Goal: Navigation & Orientation: Understand site structure

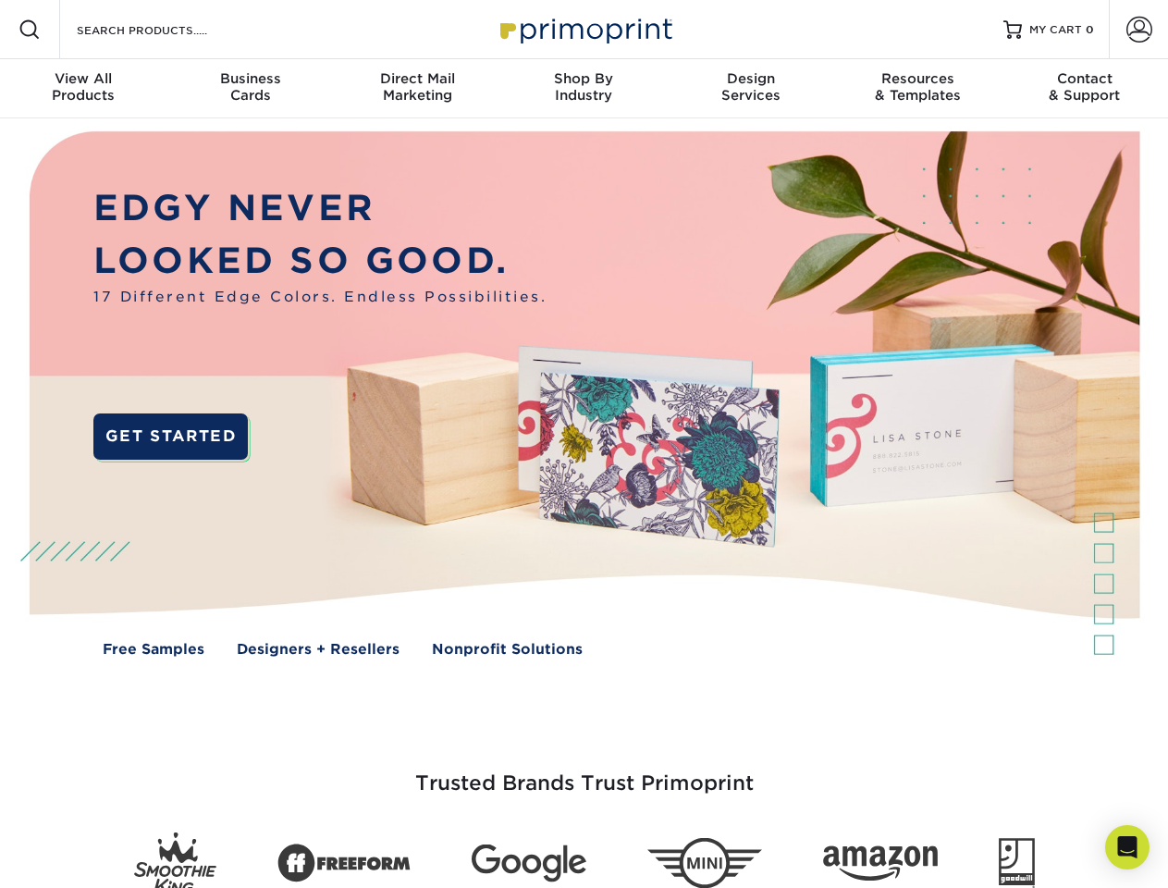
click at [584, 444] on img at bounding box center [584, 407] width 1156 height 578
click at [30, 30] on span at bounding box center [30, 30] width 22 height 22
click at [1139, 30] on span at bounding box center [1140, 30] width 26 height 26
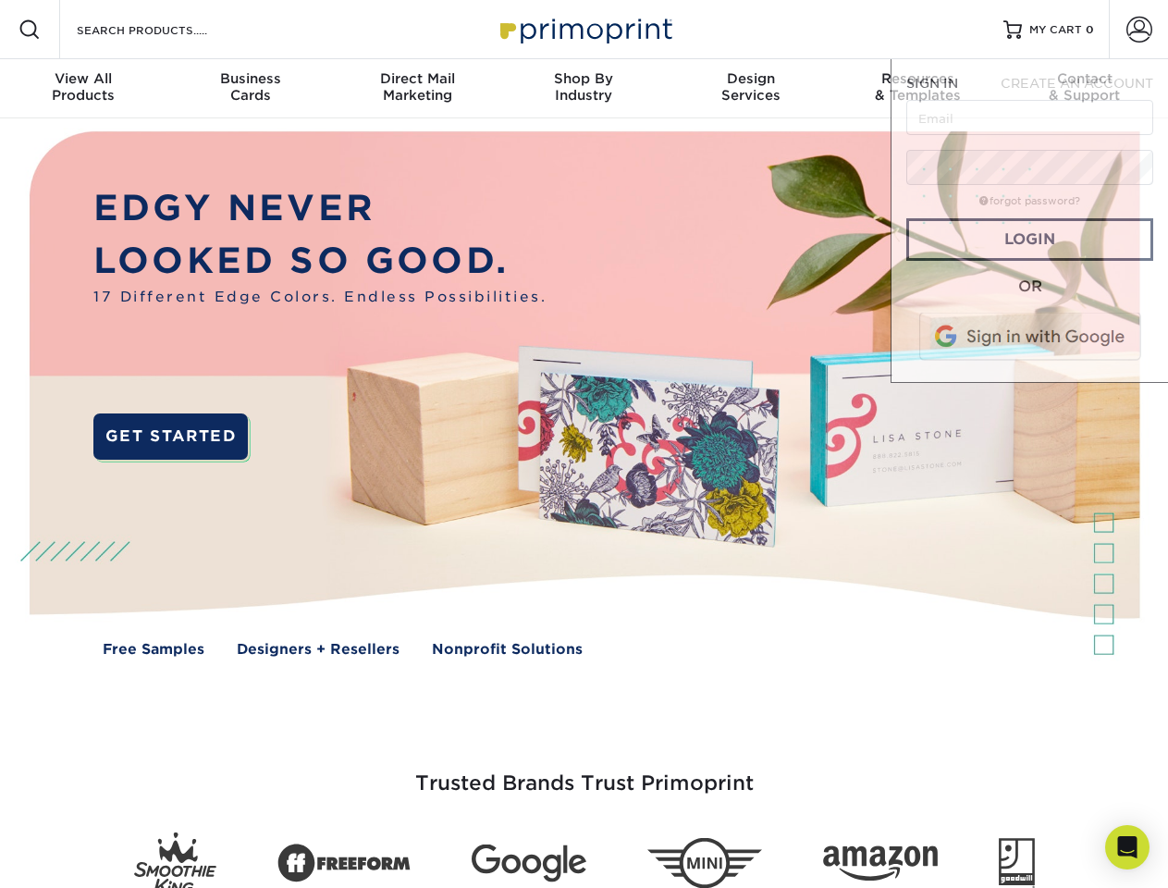
click at [83, 89] on div "View All Products" at bounding box center [83, 86] width 167 height 33
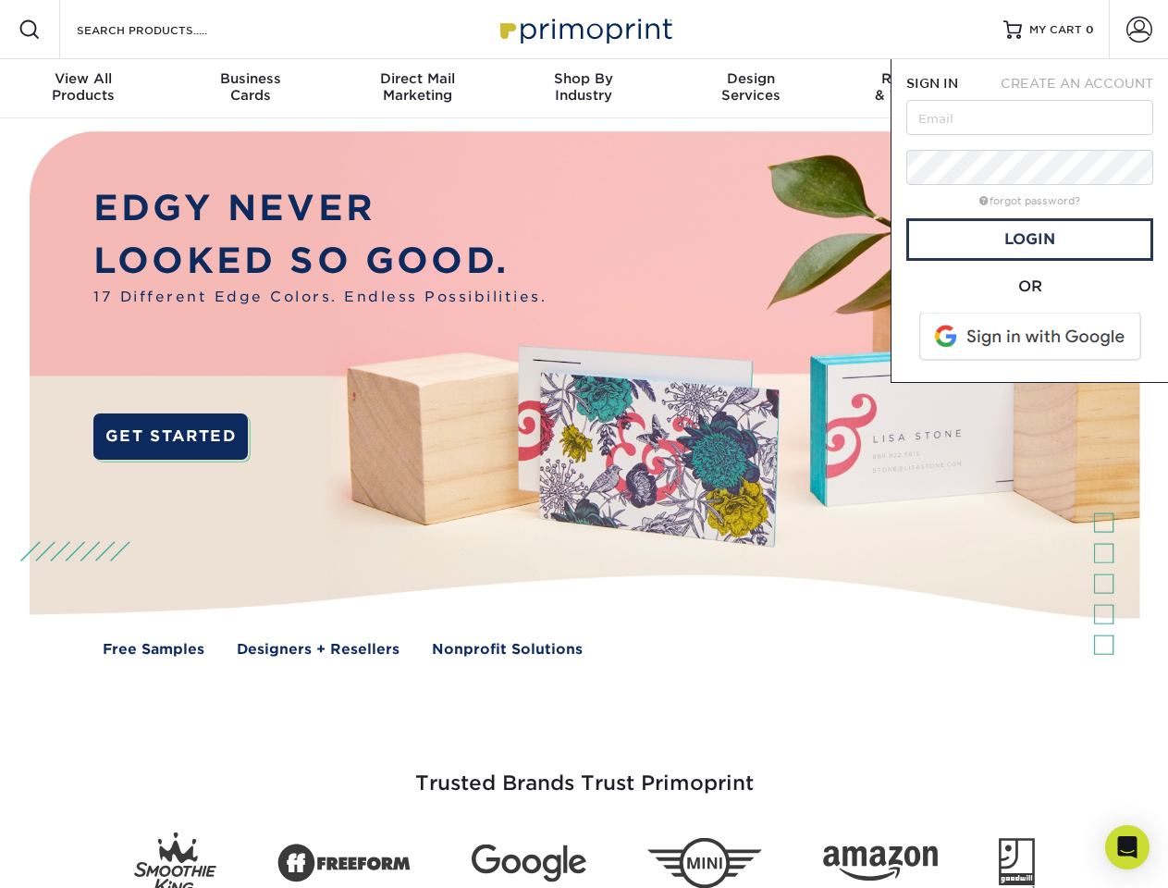
click at [250, 89] on div "Business Cards" at bounding box center [250, 86] width 167 height 33
click at [417, 89] on div "Direct Mail Marketing" at bounding box center [417, 86] width 167 height 33
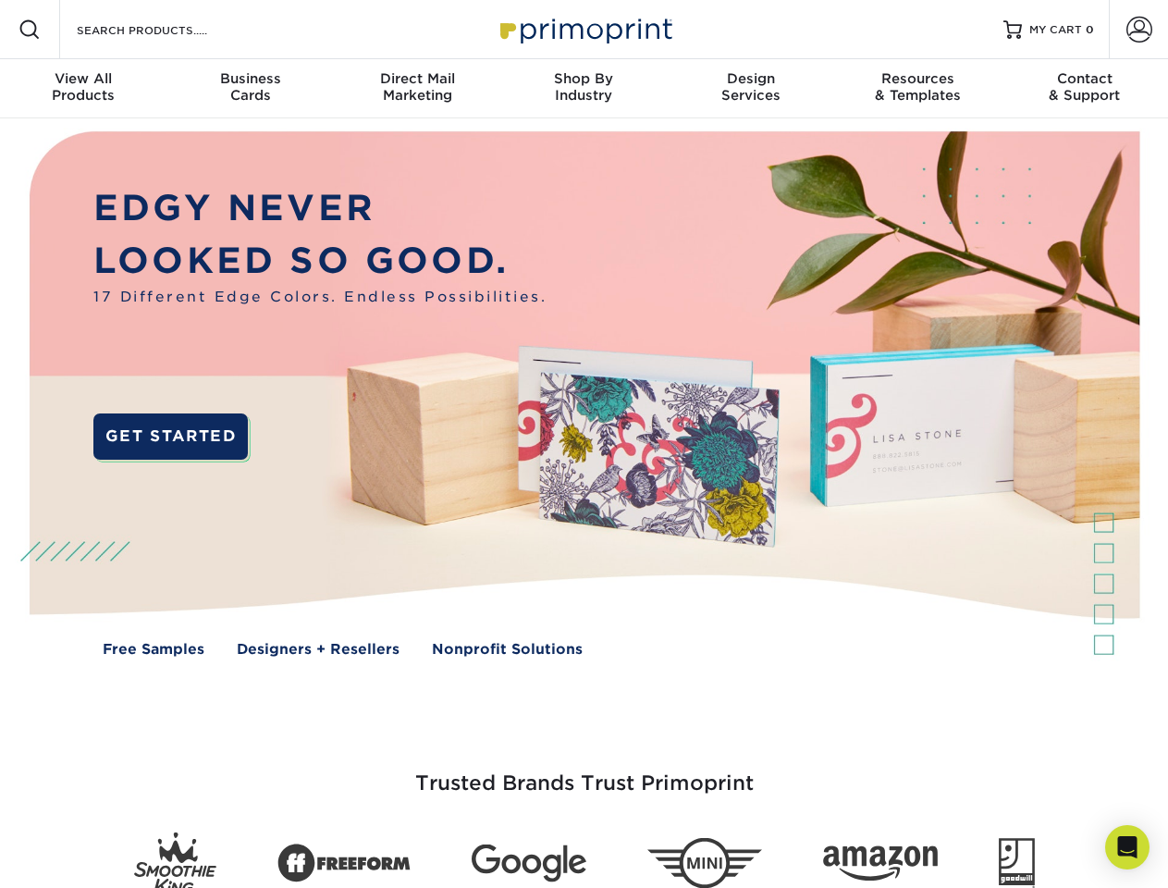
click at [584, 89] on div "Shop By Industry" at bounding box center [583, 86] width 167 height 33
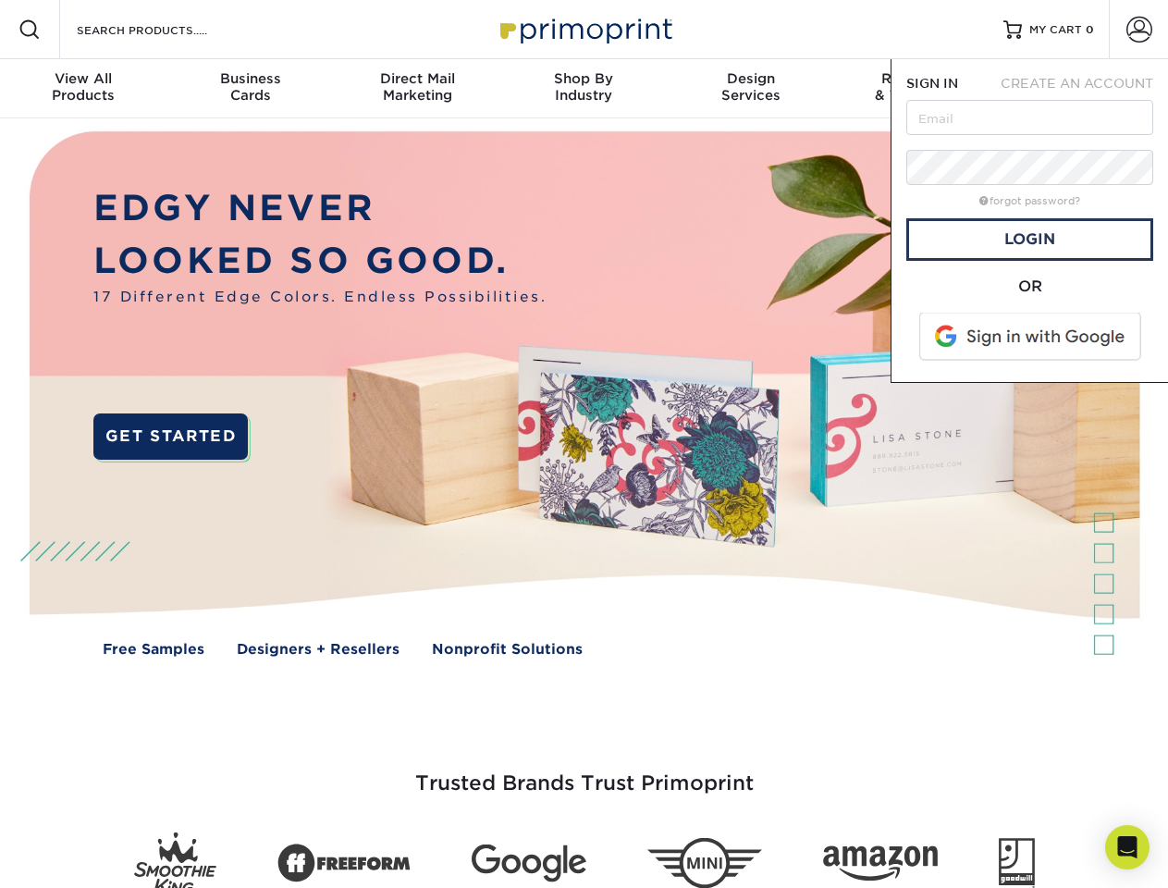
click at [751, 89] on div "Design Services" at bounding box center [751, 86] width 167 height 33
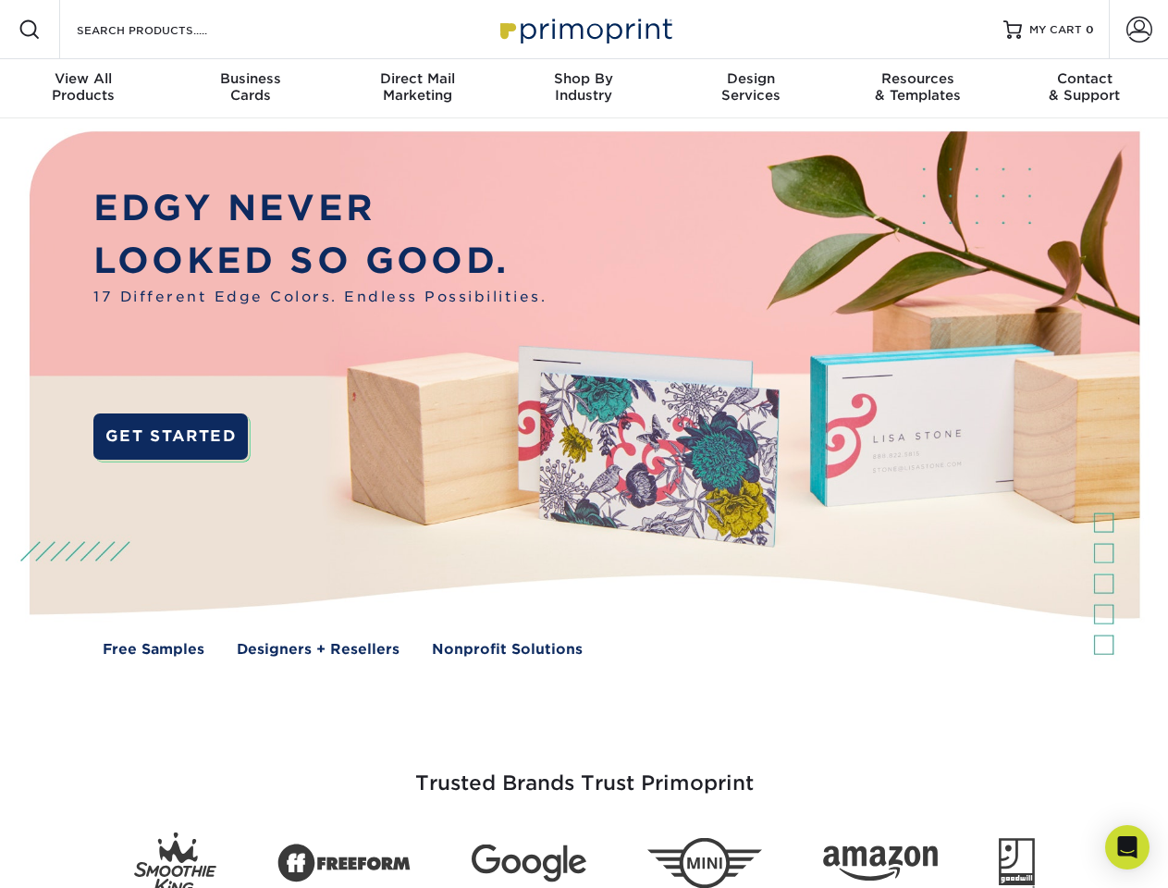
click at [918, 89] on span "SIGN IN" at bounding box center [933, 83] width 52 height 15
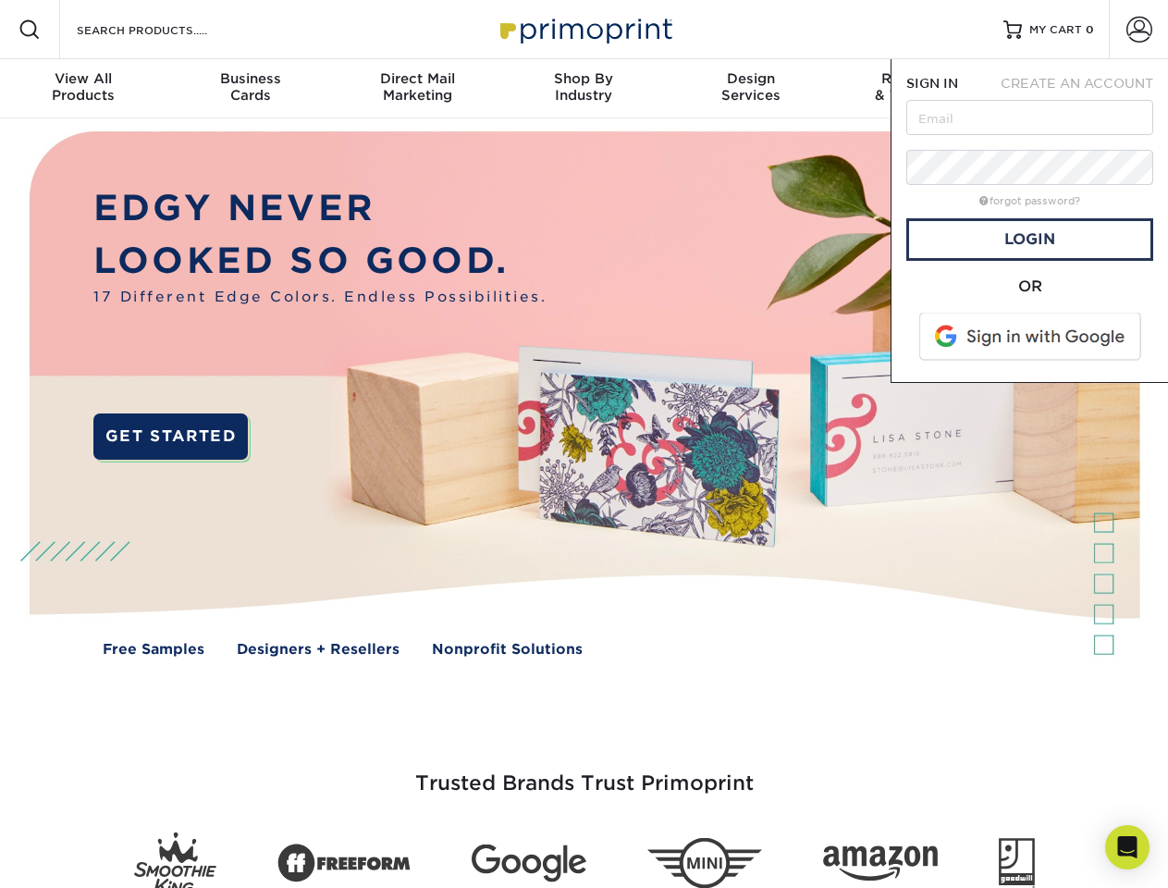
click at [1085, 89] on div "Contact & Support" at bounding box center [1085, 86] width 167 height 33
